Goal: Transaction & Acquisition: Purchase product/service

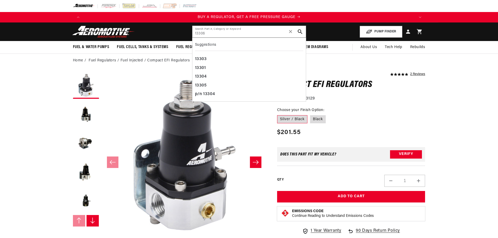
type input "13306"
click at [405, 108] on fieldset "Choose your Finish Option: Silver / Black Black" at bounding box center [351, 115] width 148 height 17
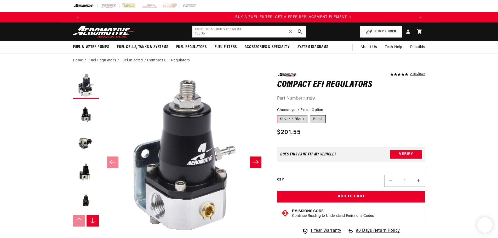
click at [324, 122] on label "Black" at bounding box center [318, 119] width 16 height 8
click at [310, 114] on input "Black" at bounding box center [310, 114] width 0 height 0
radio input "true"
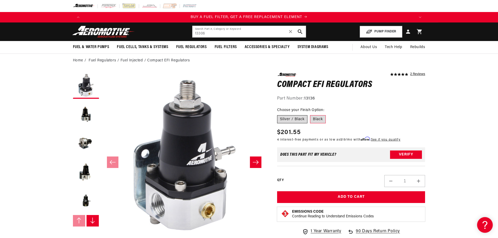
click at [302, 119] on label "Silver / Black" at bounding box center [292, 119] width 30 height 8
click at [279, 114] on input "Silver / Black" at bounding box center [278, 114] width 0 height 0
radio input "true"
click at [316, 119] on label "Black" at bounding box center [318, 119] width 16 height 8
click at [310, 114] on input "Black" at bounding box center [310, 114] width 0 height 0
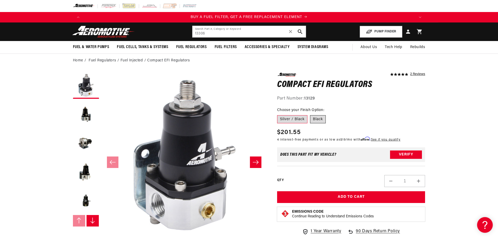
radio input "true"
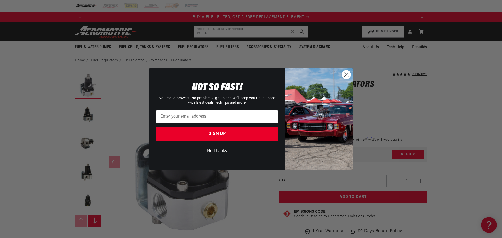
click at [345, 73] on icon "Close dialog" at bounding box center [347, 75] width 4 height 4
